Goal: Book appointment/travel/reservation

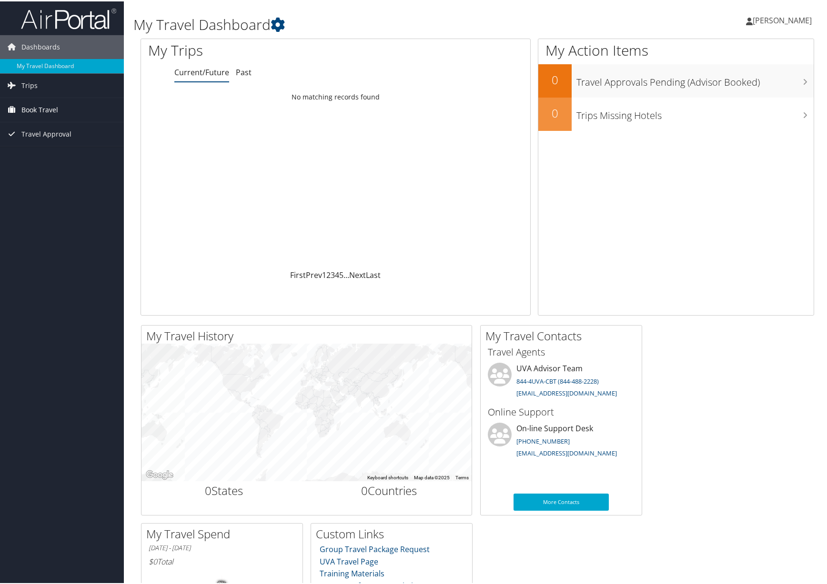
click at [48, 108] on span "Book Travel" at bounding box center [39, 109] width 37 height 24
click at [67, 160] on link "Book/Manage Online Trips" at bounding box center [62, 156] width 124 height 14
